Goal: Download file/media

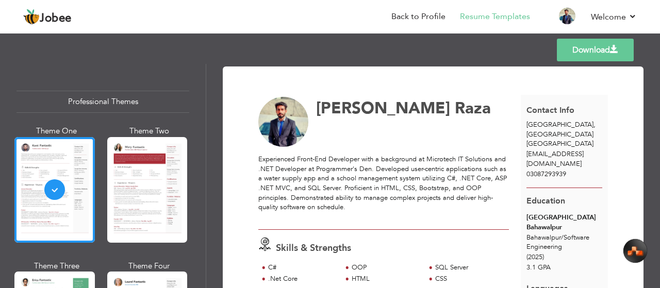
click at [593, 47] on link "Download" at bounding box center [595, 50] width 77 height 23
click at [53, 190] on div at bounding box center [54, 190] width 80 height 106
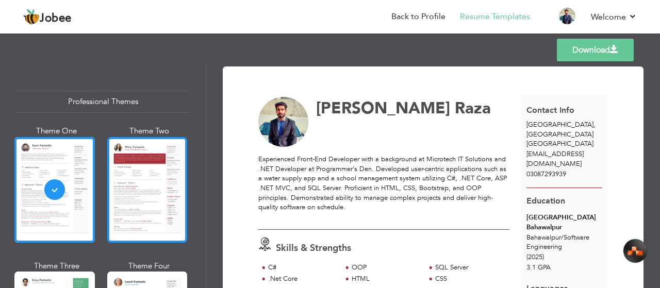
click at [143, 191] on div at bounding box center [147, 190] width 80 height 106
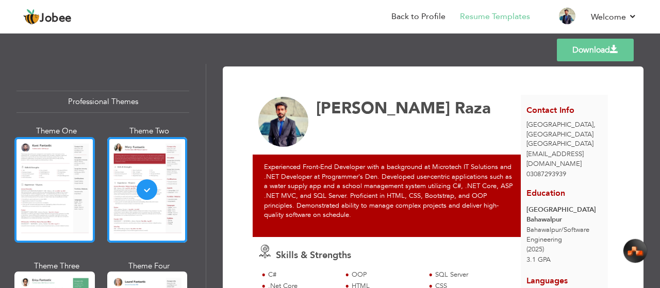
click at [66, 169] on div at bounding box center [54, 190] width 80 height 106
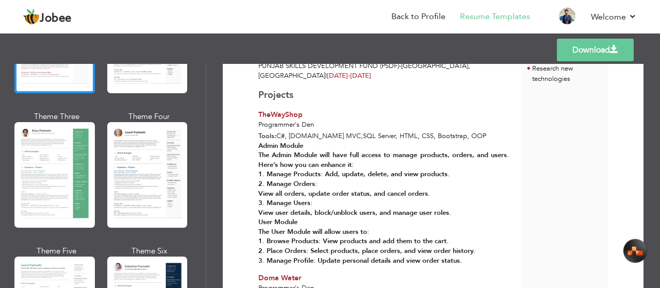
scroll to position [155, 0]
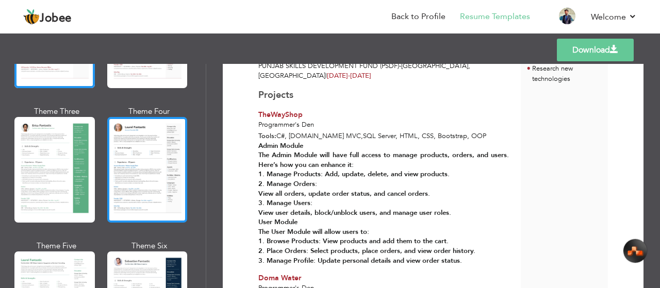
click at [129, 181] on div at bounding box center [147, 170] width 80 height 106
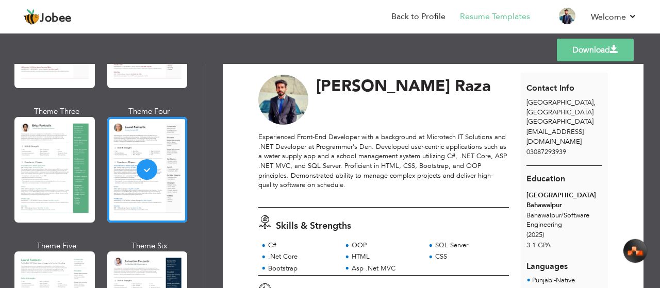
scroll to position [0, 0]
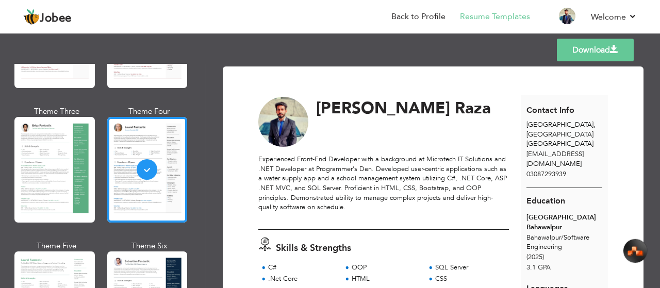
click at [593, 55] on link "Download" at bounding box center [595, 50] width 77 height 23
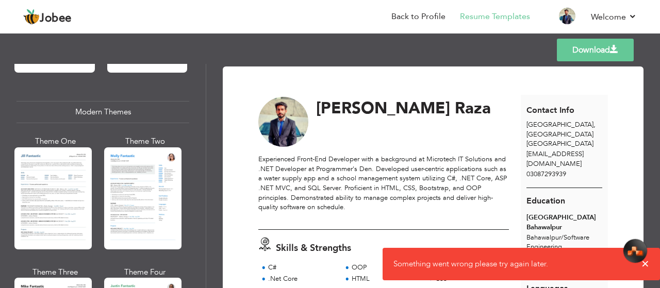
scroll to position [464, 0]
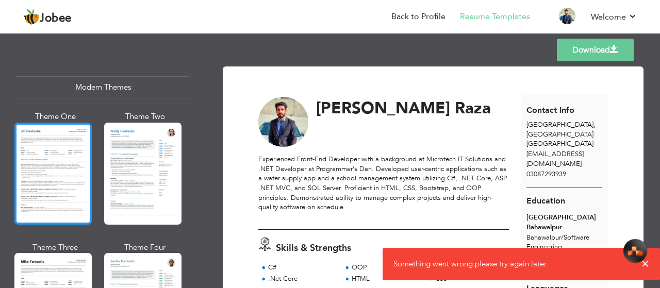
click at [58, 172] on div at bounding box center [52, 174] width 77 height 102
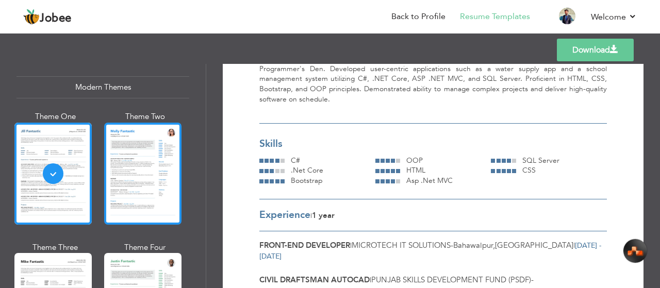
scroll to position [0, 0]
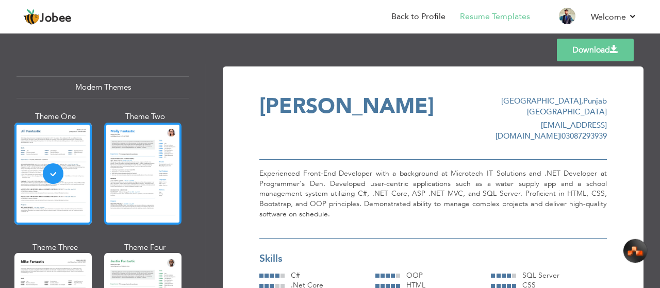
click at [154, 163] on div at bounding box center [142, 174] width 77 height 102
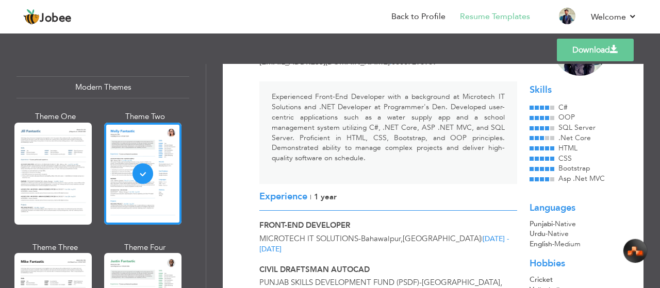
scroll to position [52, 0]
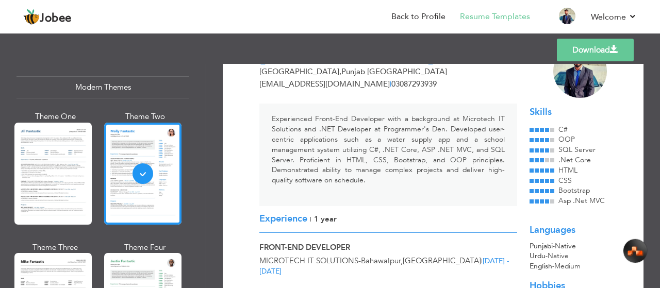
click at [596, 52] on link "Download" at bounding box center [595, 50] width 77 height 23
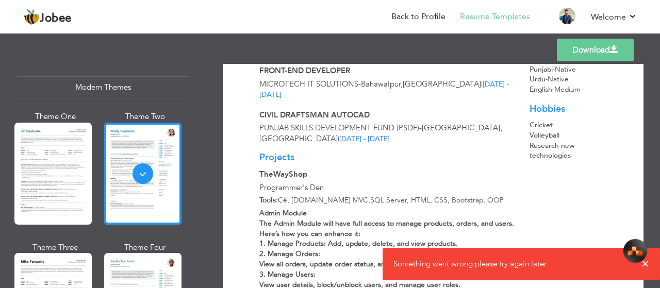
scroll to position [204, 0]
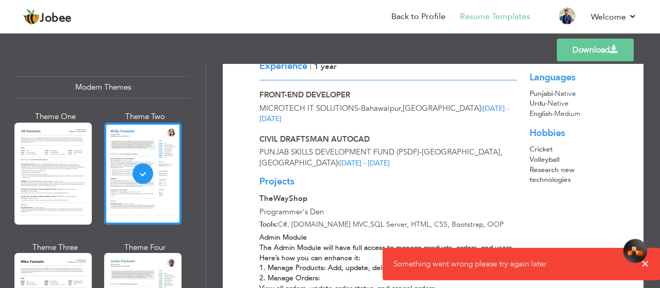
click at [431, 263] on span "Something went wrong please try again later." at bounding box center [470, 264] width 155 height 10
click at [531, 259] on span "Something went wrong please try again later." at bounding box center [470, 264] width 155 height 10
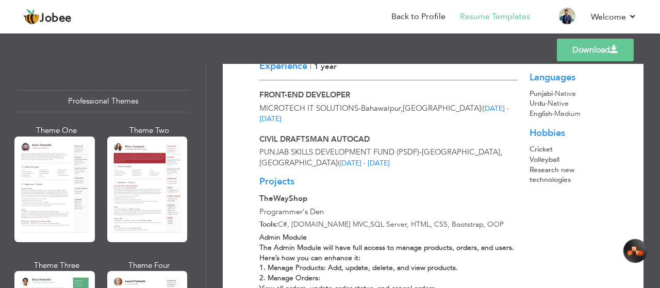
scroll to position [0, 0]
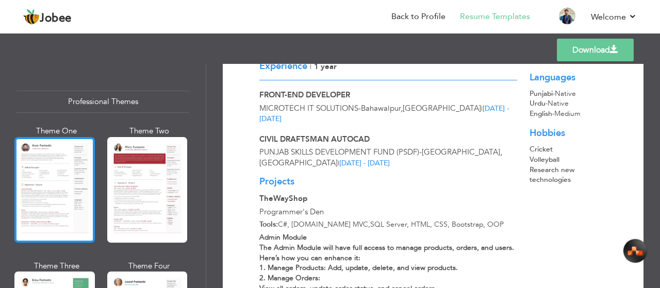
click at [60, 185] on div at bounding box center [54, 190] width 80 height 106
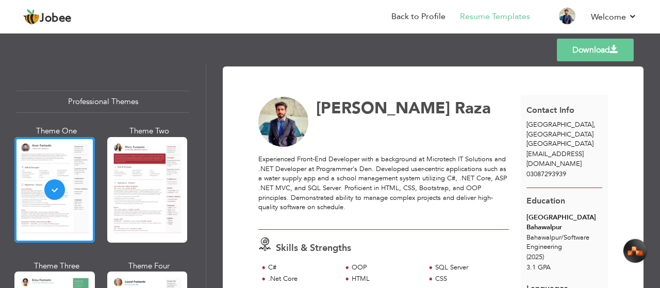
click at [104, 98] on div "Professional Themes" at bounding box center [102, 102] width 173 height 22
drag, startPoint x: 56, startPoint y: 187, endPoint x: 47, endPoint y: 170, distance: 19.1
click at [47, 170] on div at bounding box center [54, 190] width 80 height 106
click at [56, 186] on div at bounding box center [54, 190] width 80 height 106
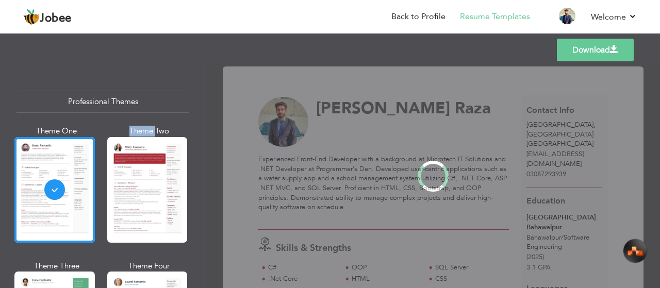
click at [56, 186] on div "Professional Themes Theme One Theme Two Theme Three Theme Four" at bounding box center [330, 176] width 660 height 224
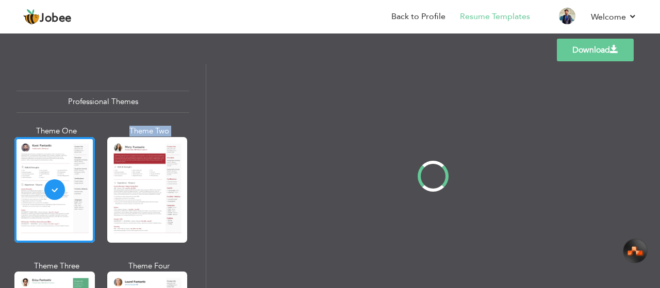
click at [56, 186] on div "Professional Themes Theme One Theme Two Theme Three Theme Four" at bounding box center [330, 176] width 660 height 224
click at [56, 186] on div at bounding box center [54, 190] width 80 height 106
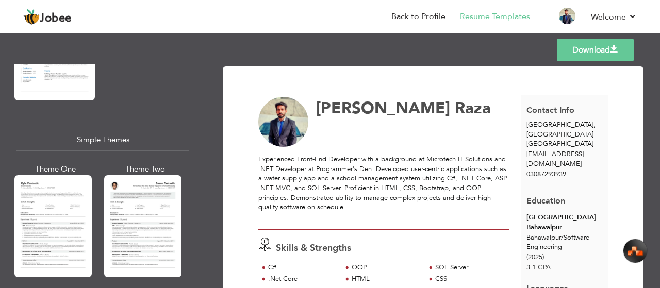
scroll to position [1804, 0]
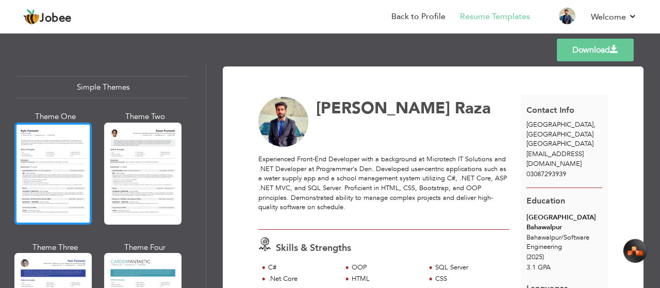
click at [58, 138] on div at bounding box center [52, 174] width 77 height 102
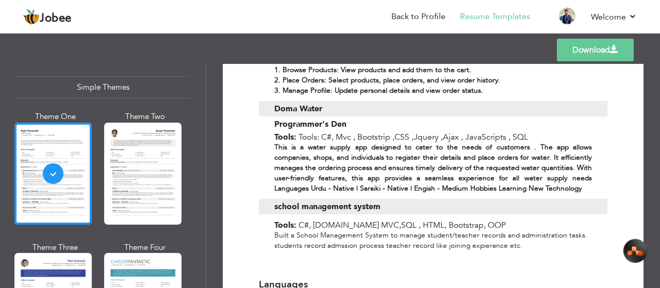
scroll to position [701, 0]
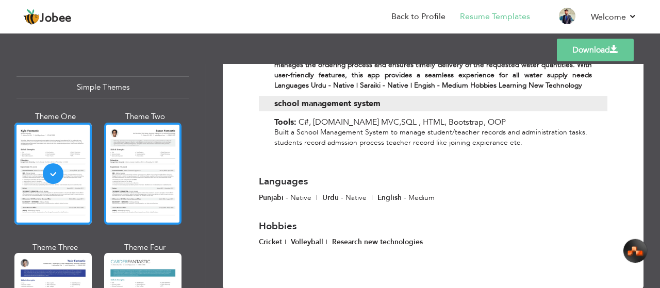
click at [145, 141] on div at bounding box center [142, 174] width 77 height 102
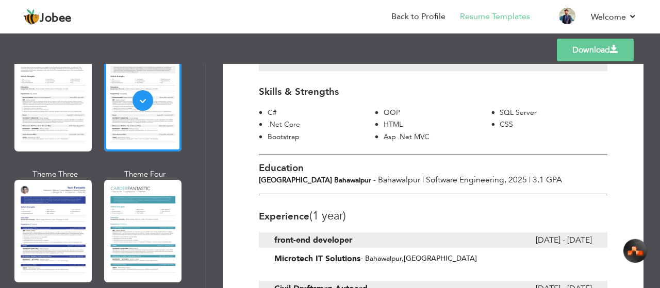
scroll to position [156, 0]
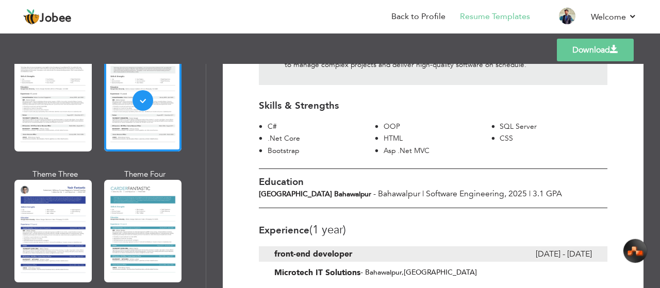
click at [588, 47] on link "Download" at bounding box center [595, 50] width 77 height 23
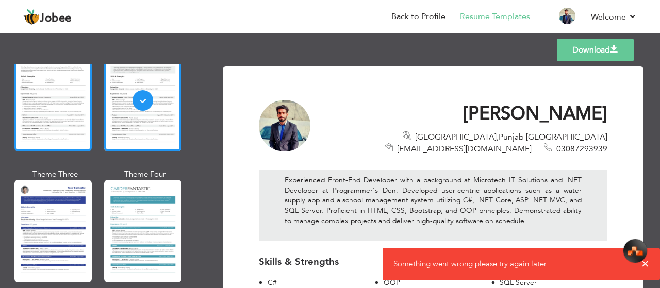
scroll to position [1774, 0]
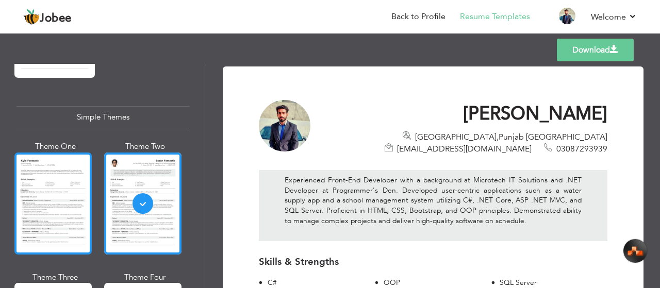
click at [54, 162] on div at bounding box center [52, 204] width 77 height 102
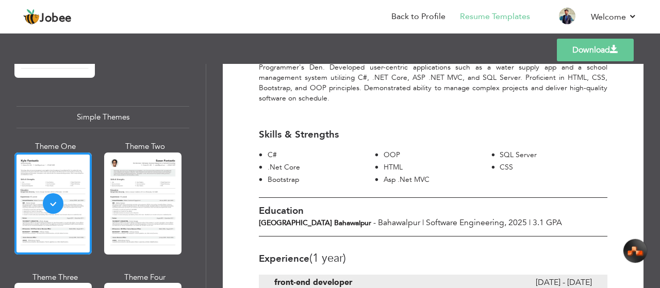
scroll to position [0, 0]
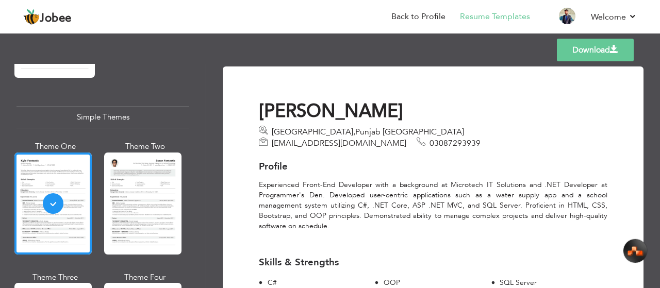
click at [592, 48] on link "Download" at bounding box center [595, 50] width 77 height 23
